Goal: Find specific page/section: Find specific page/section

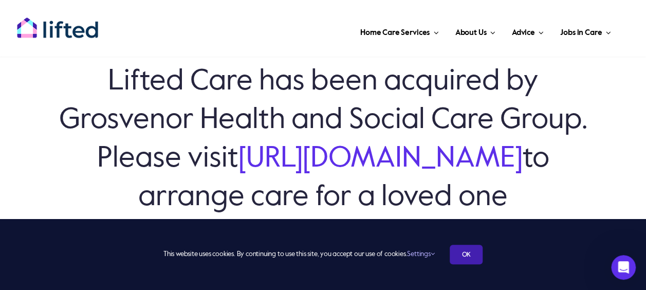
click at [458, 258] on link "OK" at bounding box center [466, 255] width 33 height 20
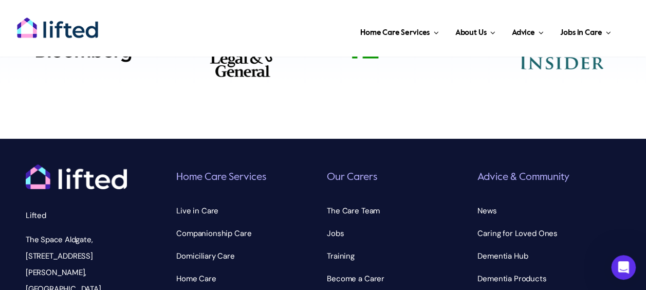
scroll to position [3602, 0]
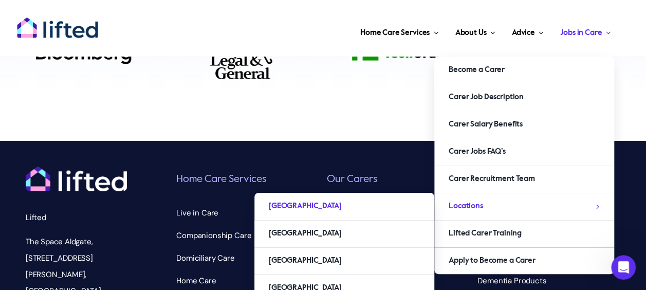
click at [288, 198] on span "[GEOGRAPHIC_DATA]" at bounding box center [305, 206] width 72 height 16
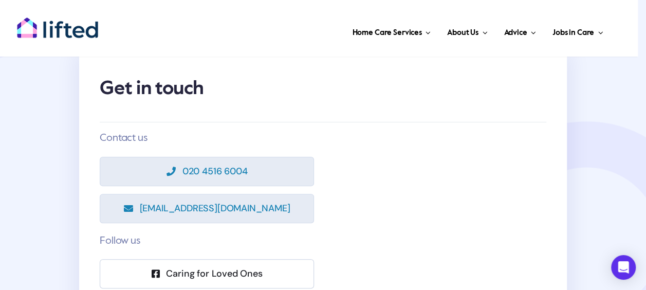
scroll to position [68, 0]
